Goal: Navigation & Orientation: Find specific page/section

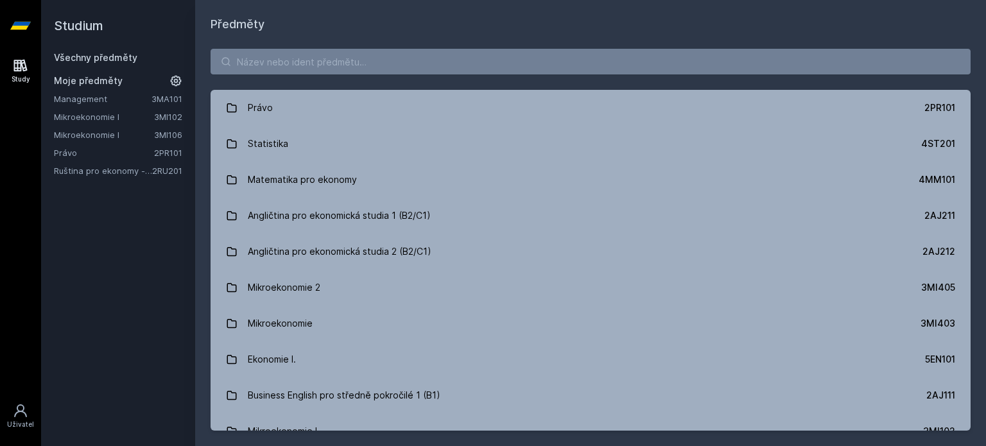
click at [141, 92] on link "Management" at bounding box center [103, 98] width 98 height 13
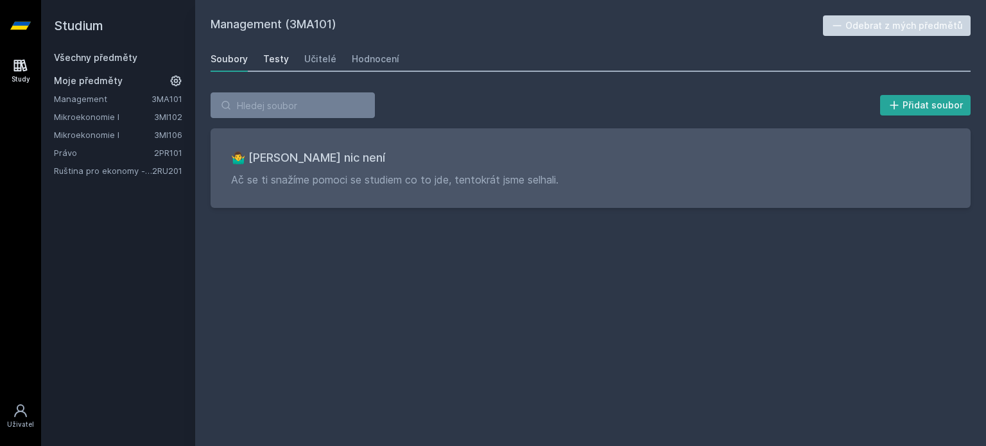
click at [275, 58] on div "Testy" at bounding box center [276, 59] width 26 height 13
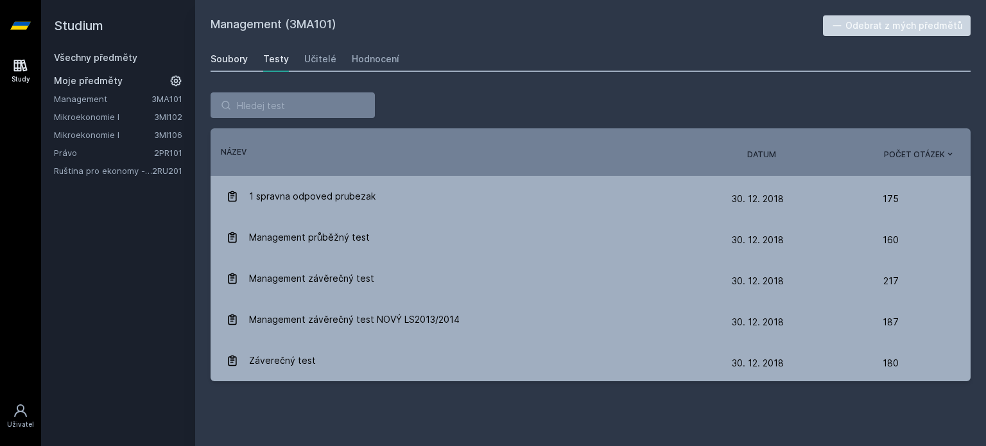
click at [244, 56] on div "Soubory" at bounding box center [229, 59] width 37 height 13
